Goal: Find specific page/section: Find specific page/section

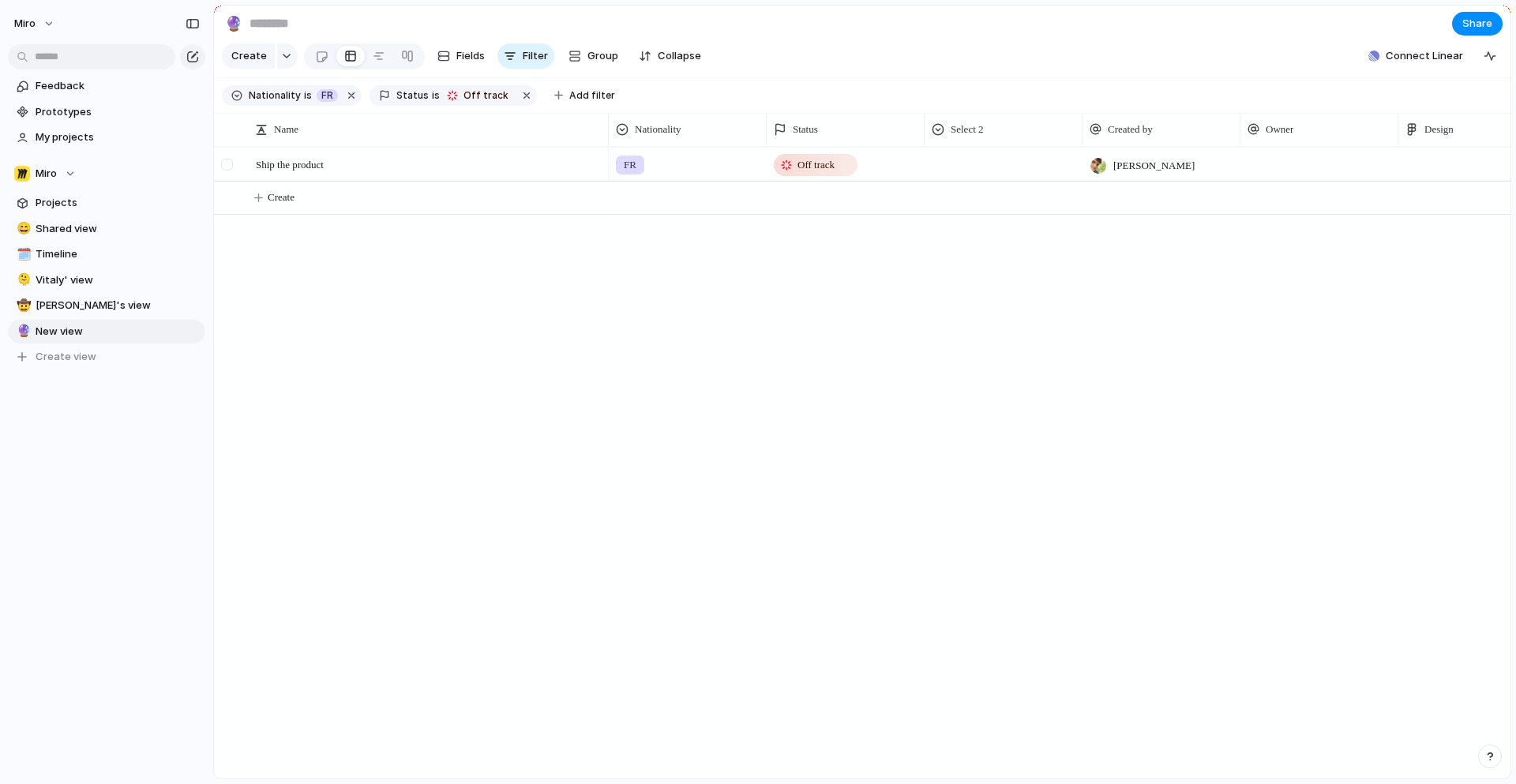
click at [226, 166] on div at bounding box center [227, 164] width 12 height 12
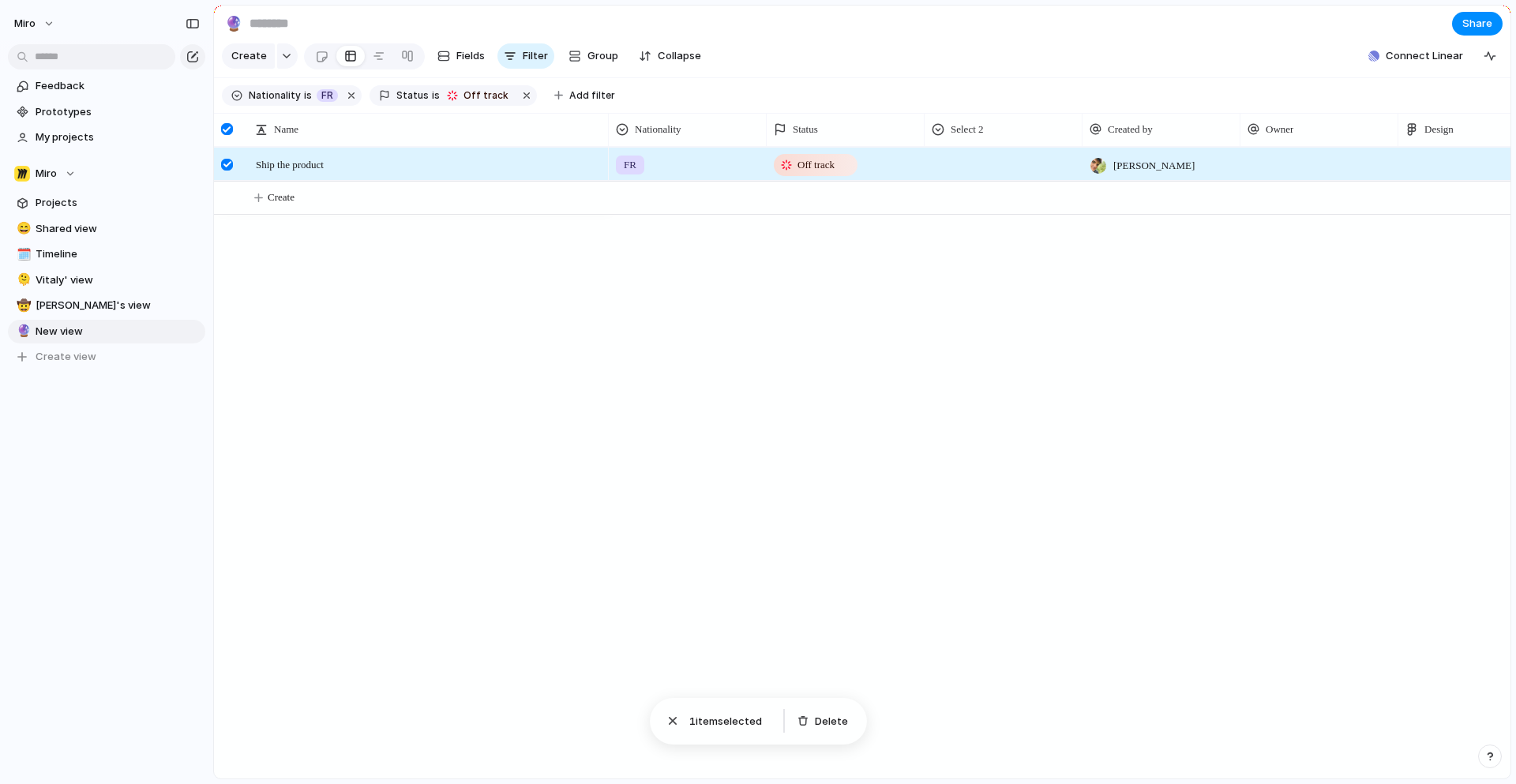
click at [226, 166] on div at bounding box center [227, 164] width 12 height 12
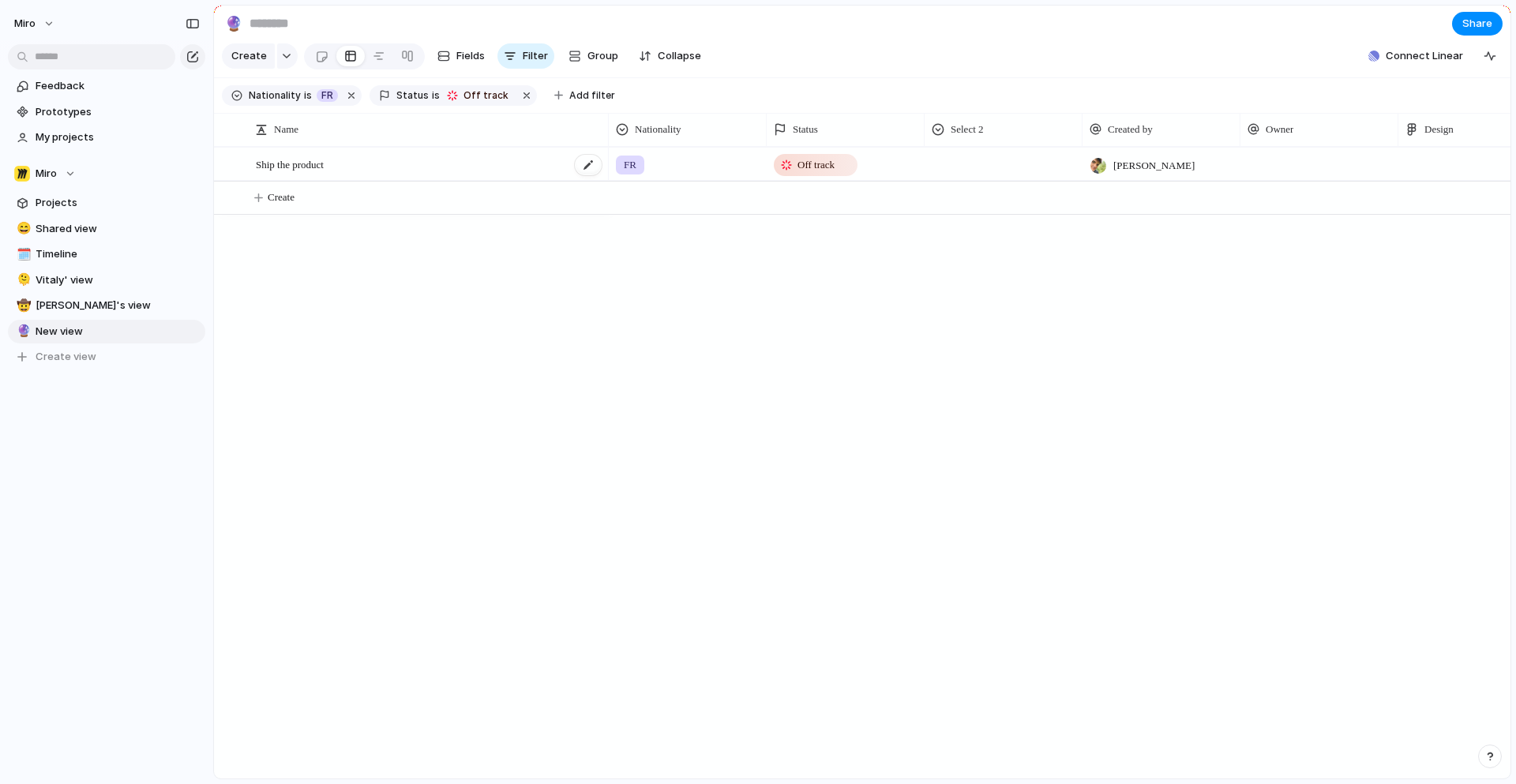
click at [372, 163] on div "Ship the product" at bounding box center [430, 164] width 348 height 32
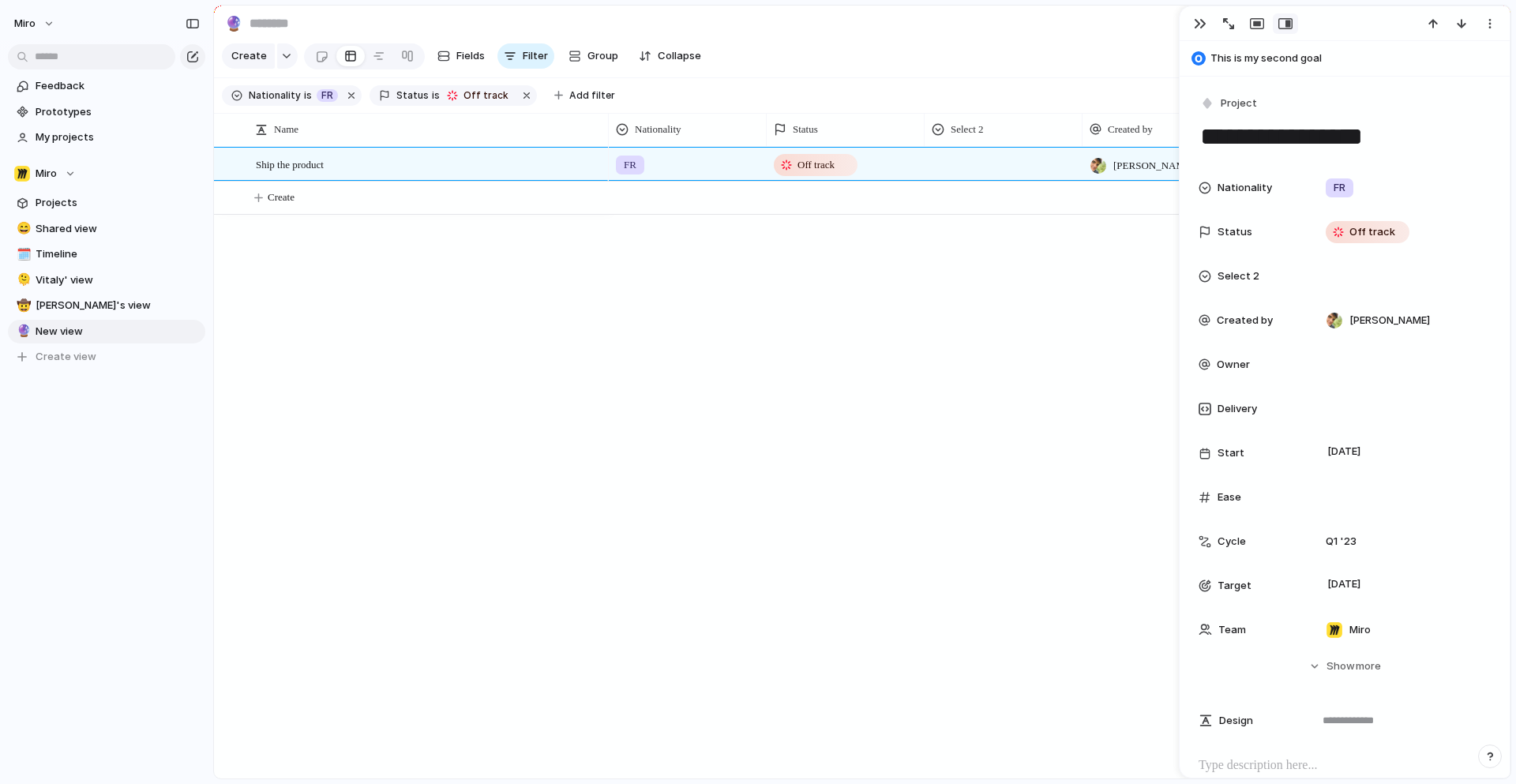
click at [944, 286] on div "FR Off track [PERSON_NAME]" at bounding box center [1059, 462] width 902 height 632
click at [1194, 25] on div "button" at bounding box center [1200, 23] width 13 height 13
